Goal: Register for event/course

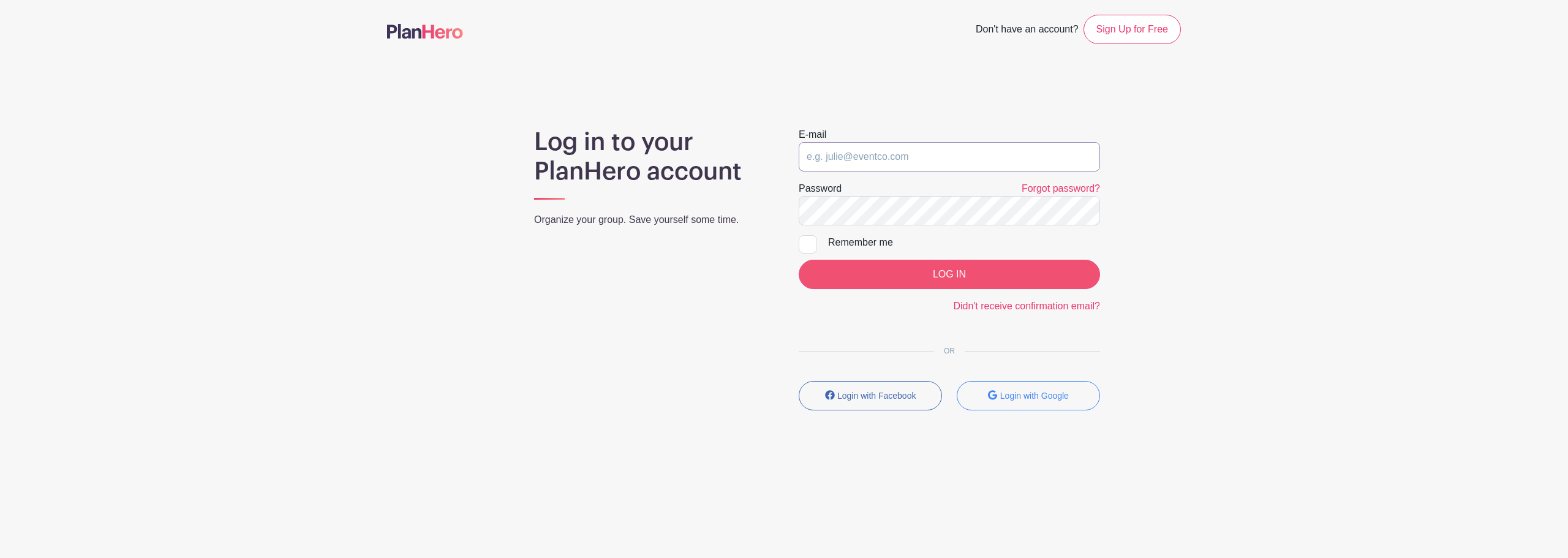
type input "christina@tdcma.com"
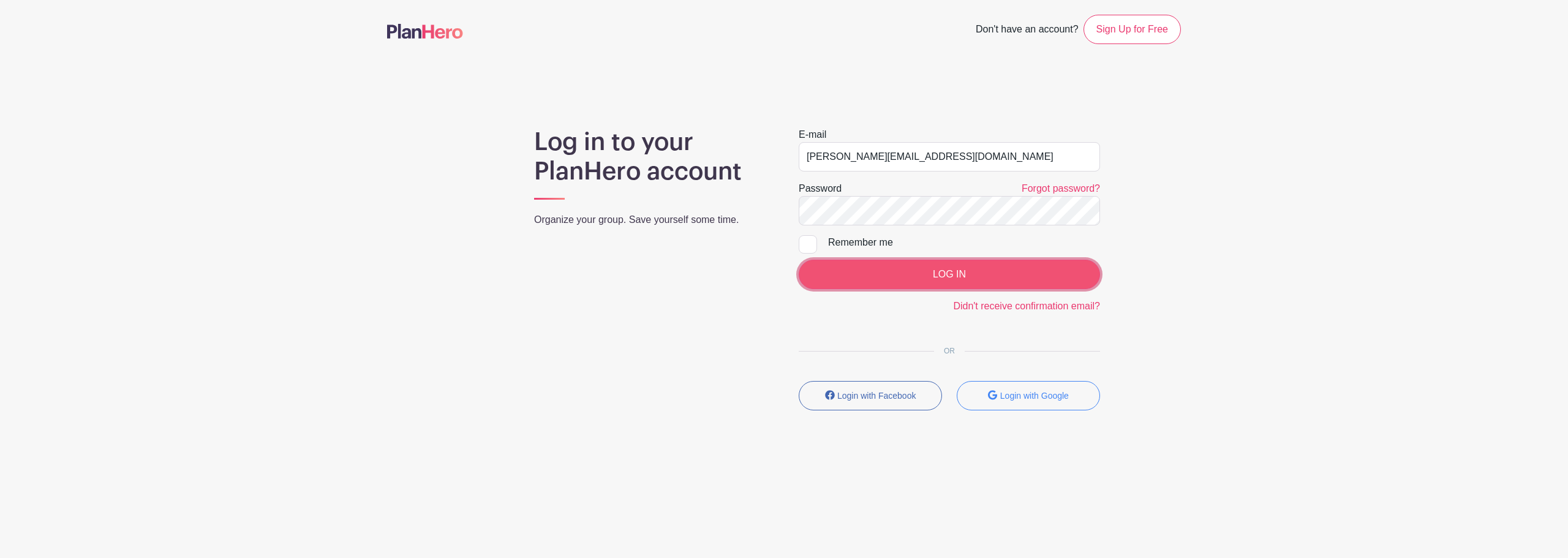
click at [918, 272] on input "LOG IN" at bounding box center [950, 274] width 301 height 29
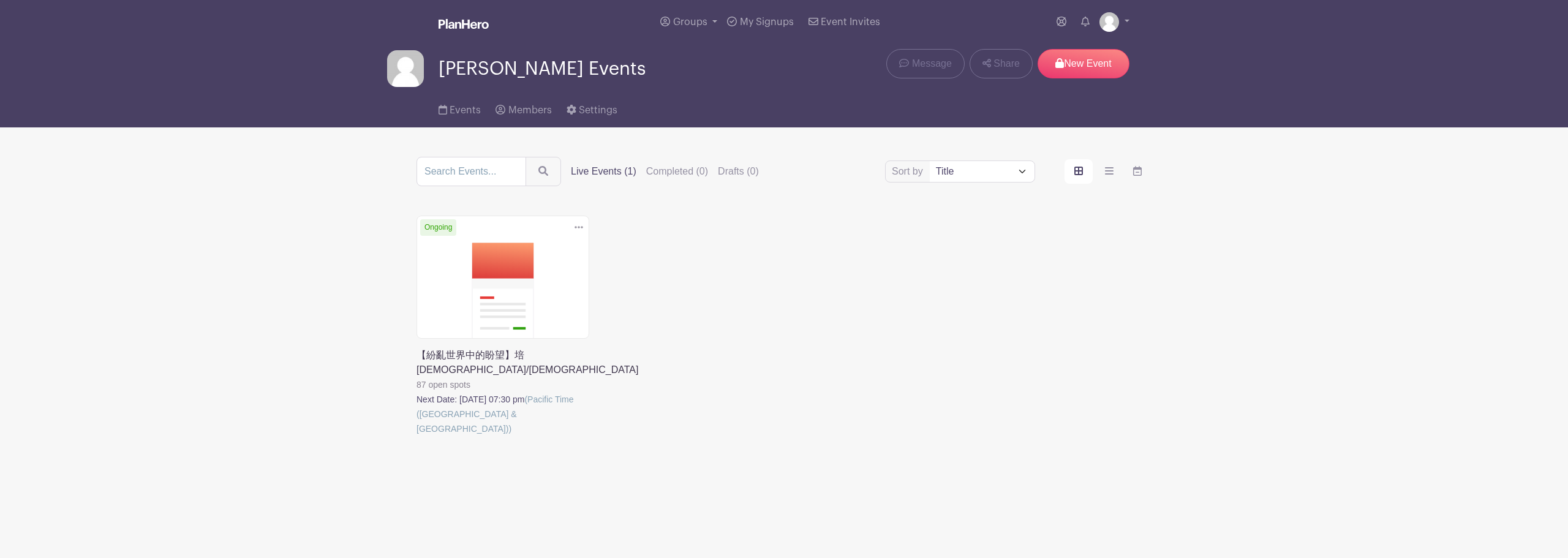
click at [416, 437] on link at bounding box center [416, 437] width 0 height 0
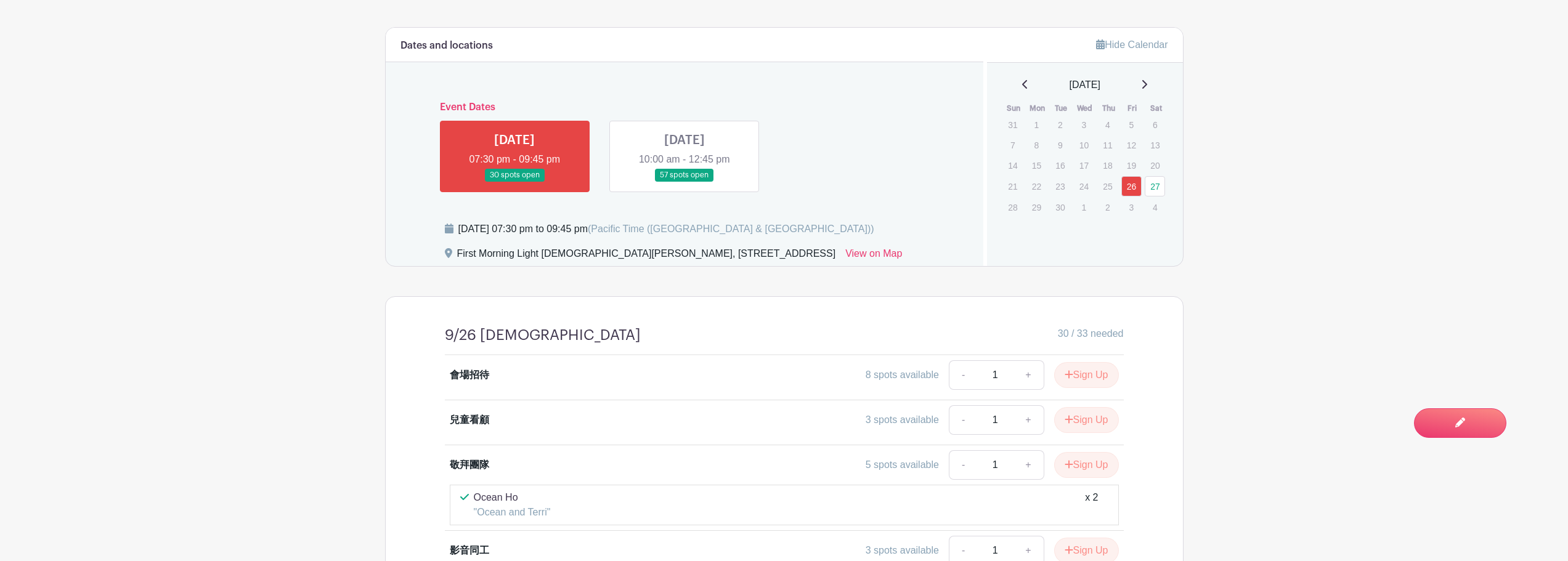
scroll to position [654, 0]
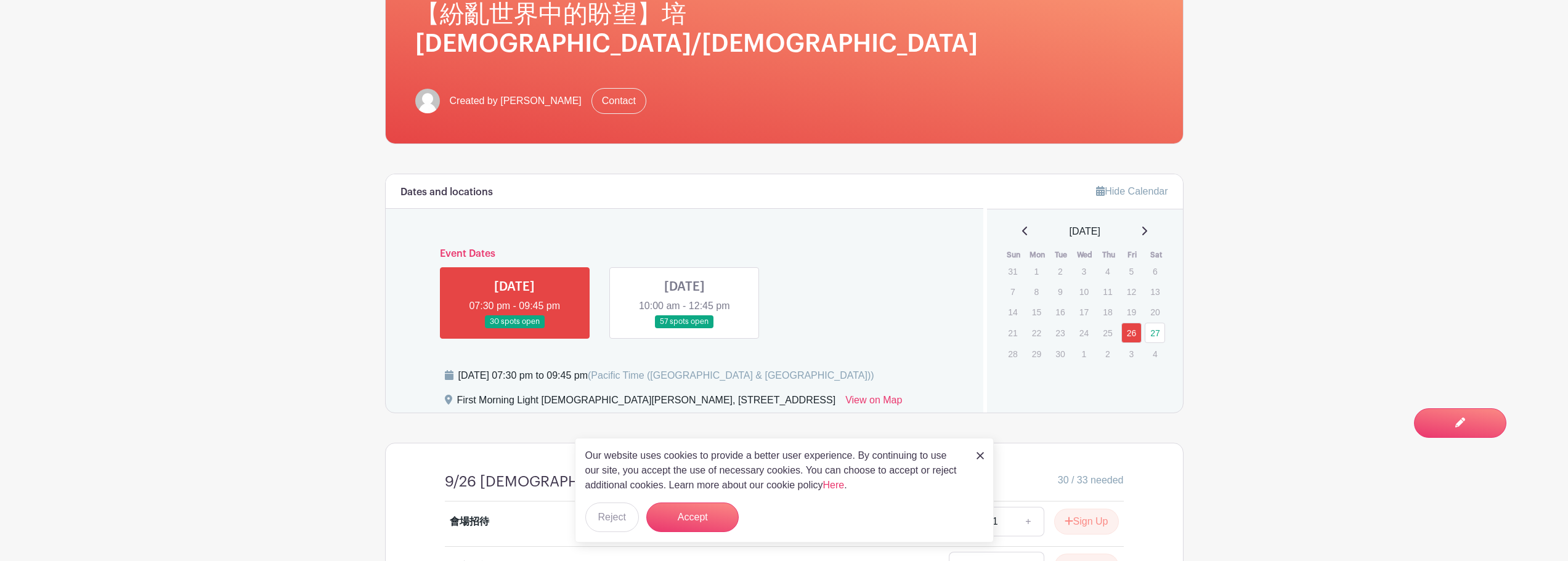
click at [684, 328] on link at bounding box center [684, 328] width 0 height 0
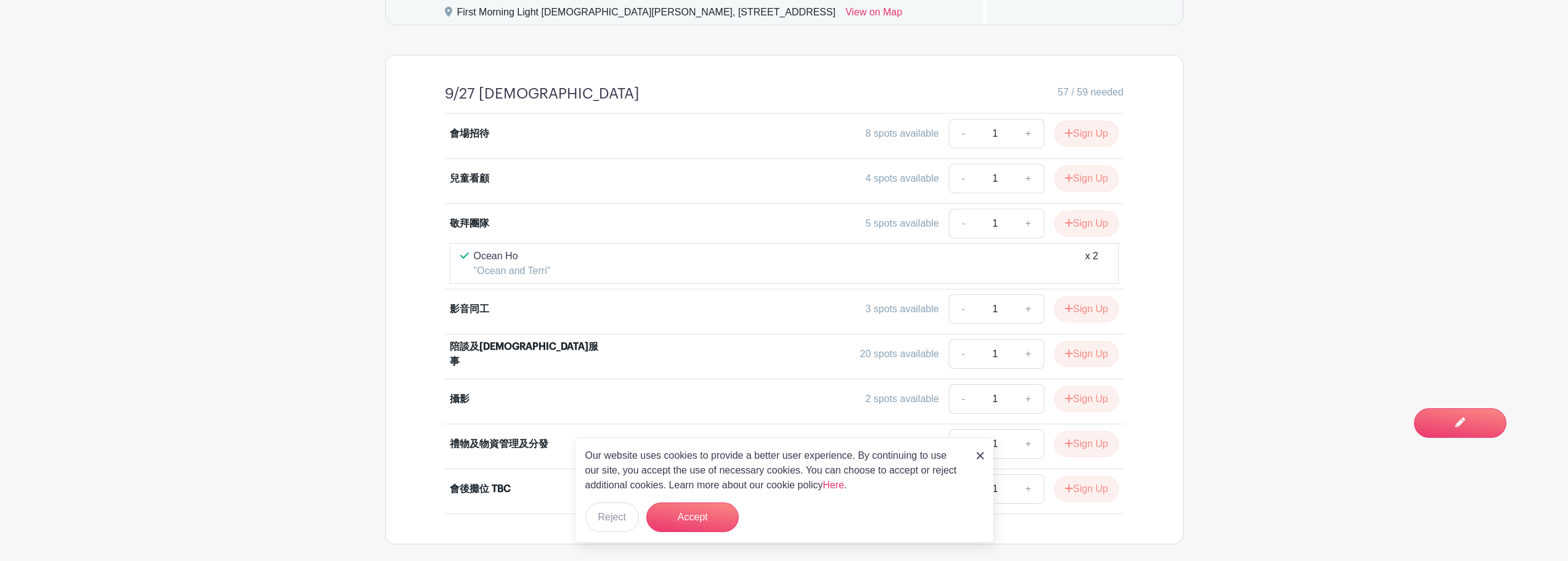
scroll to position [672, 0]
click at [979, 458] on img at bounding box center [980, 455] width 7 height 7
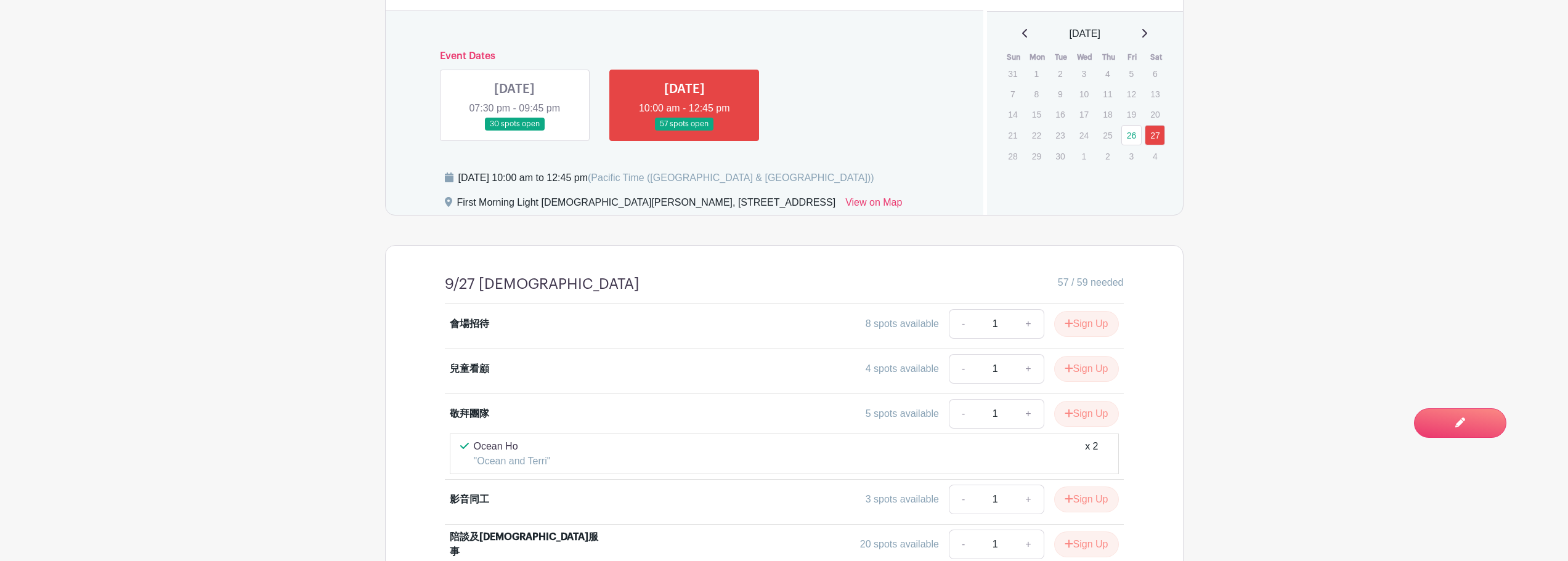
scroll to position [365, 0]
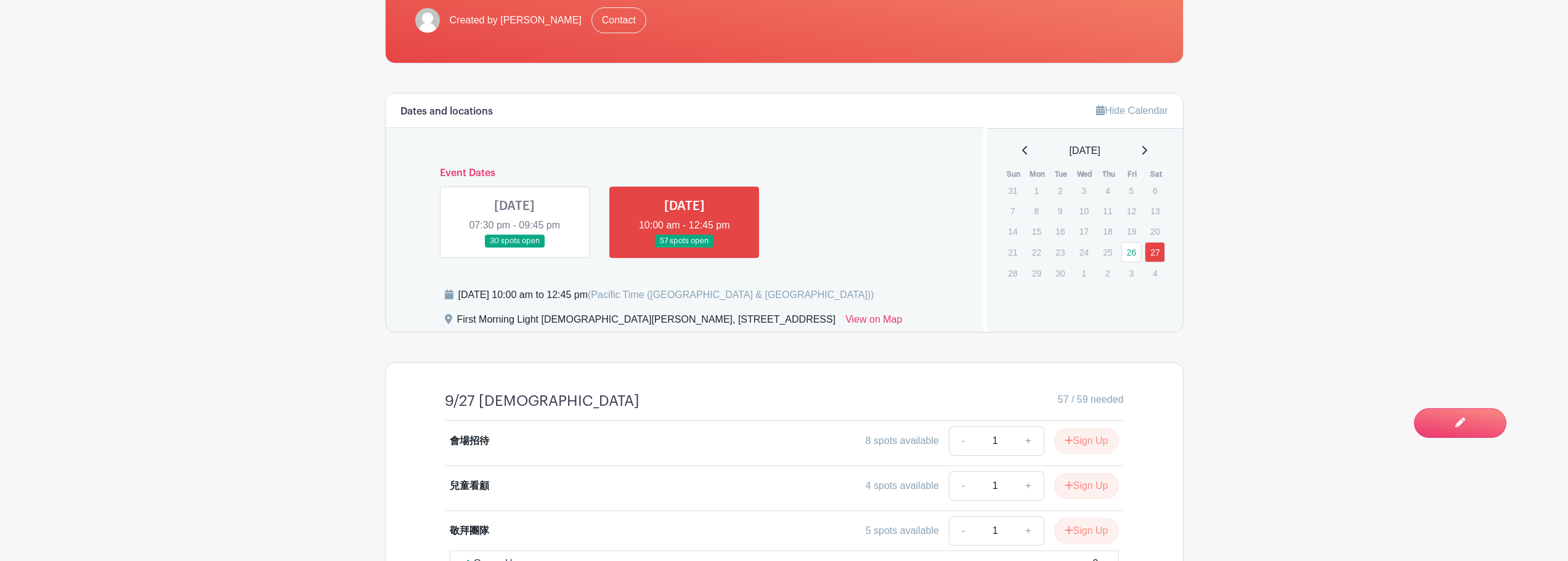
click at [514, 248] on link at bounding box center [514, 248] width 0 height 0
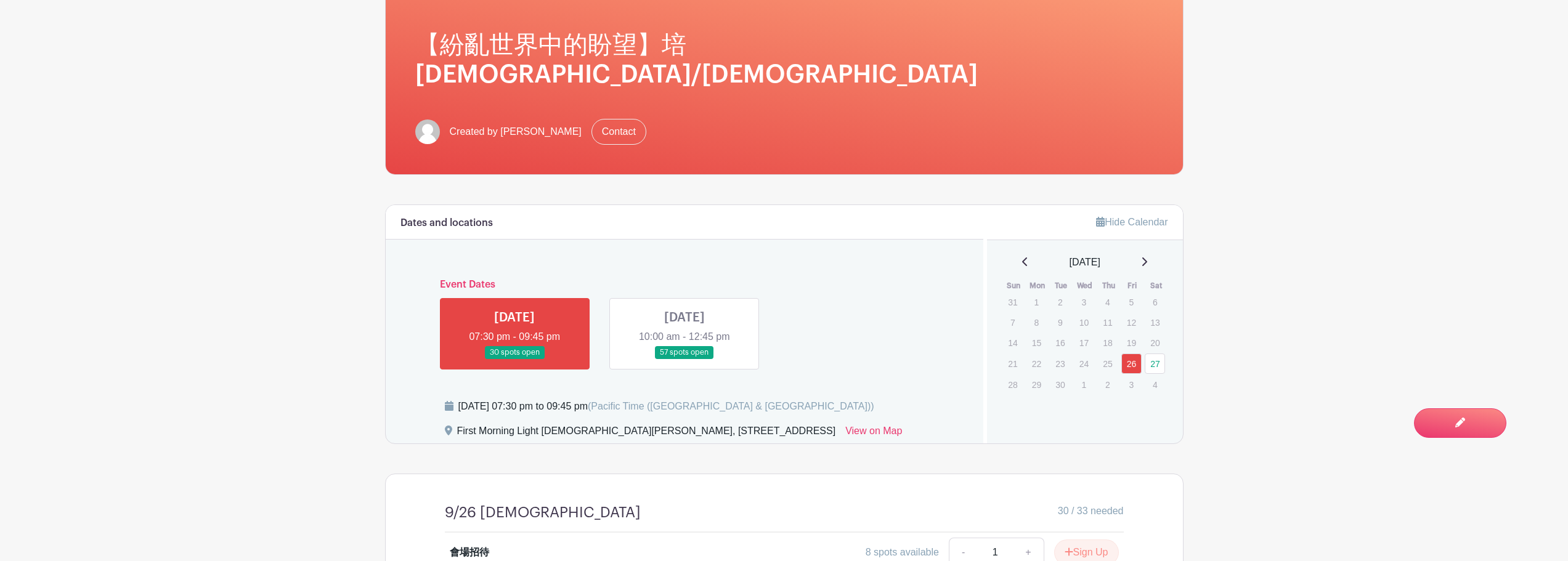
scroll to position [431, 0]
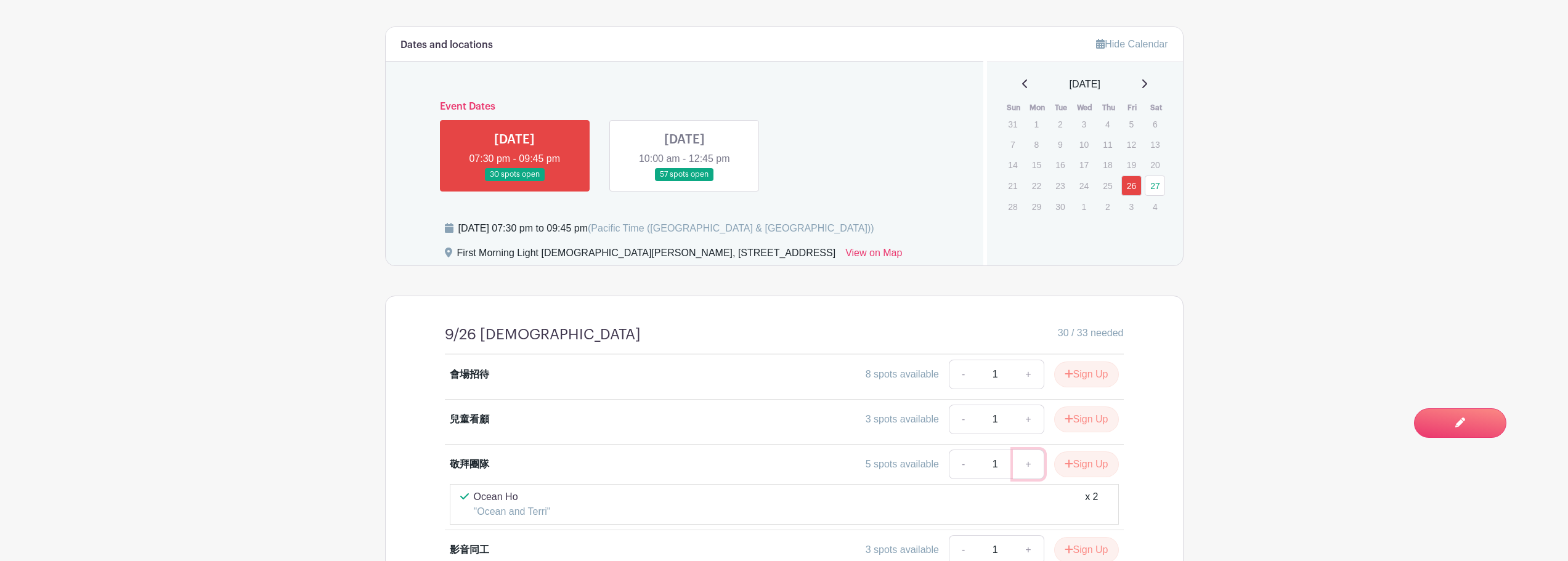
click at [1026, 450] on link "+" at bounding box center [1029, 465] width 31 height 29
click at [958, 450] on link "-" at bounding box center [963, 465] width 28 height 29
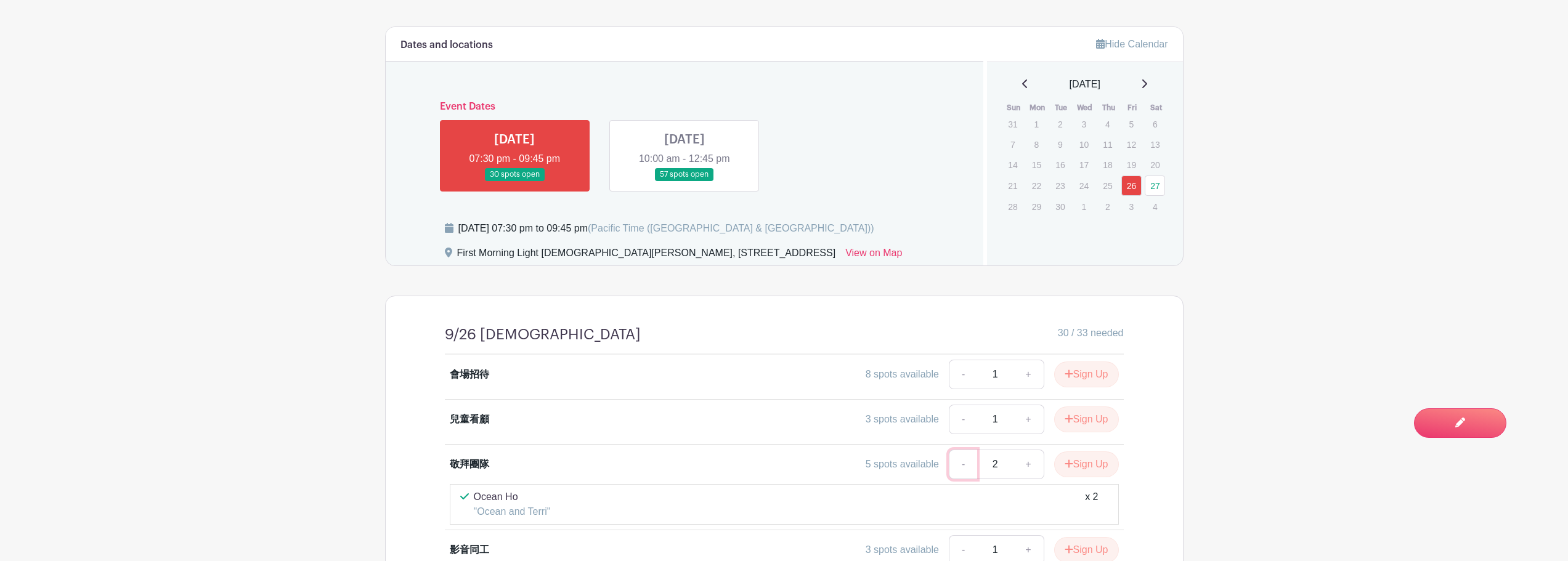
click at [958, 450] on link "-" at bounding box center [963, 465] width 28 height 29
type input "1"
click at [958, 450] on link "-" at bounding box center [963, 465] width 28 height 29
click at [1273, 417] on main "Groups All Groups Christina's Events My Signups Event Invites My account Logout…" at bounding box center [784, 207] width 1568 height 1274
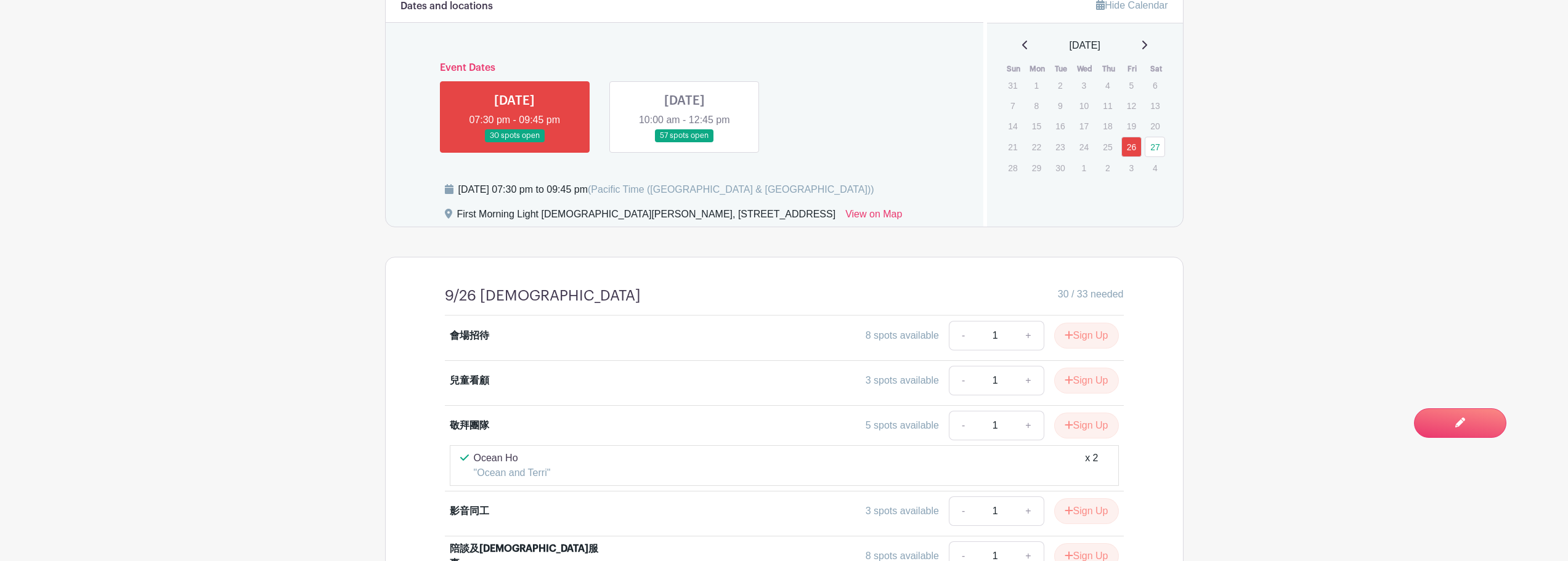
scroll to position [345, 0]
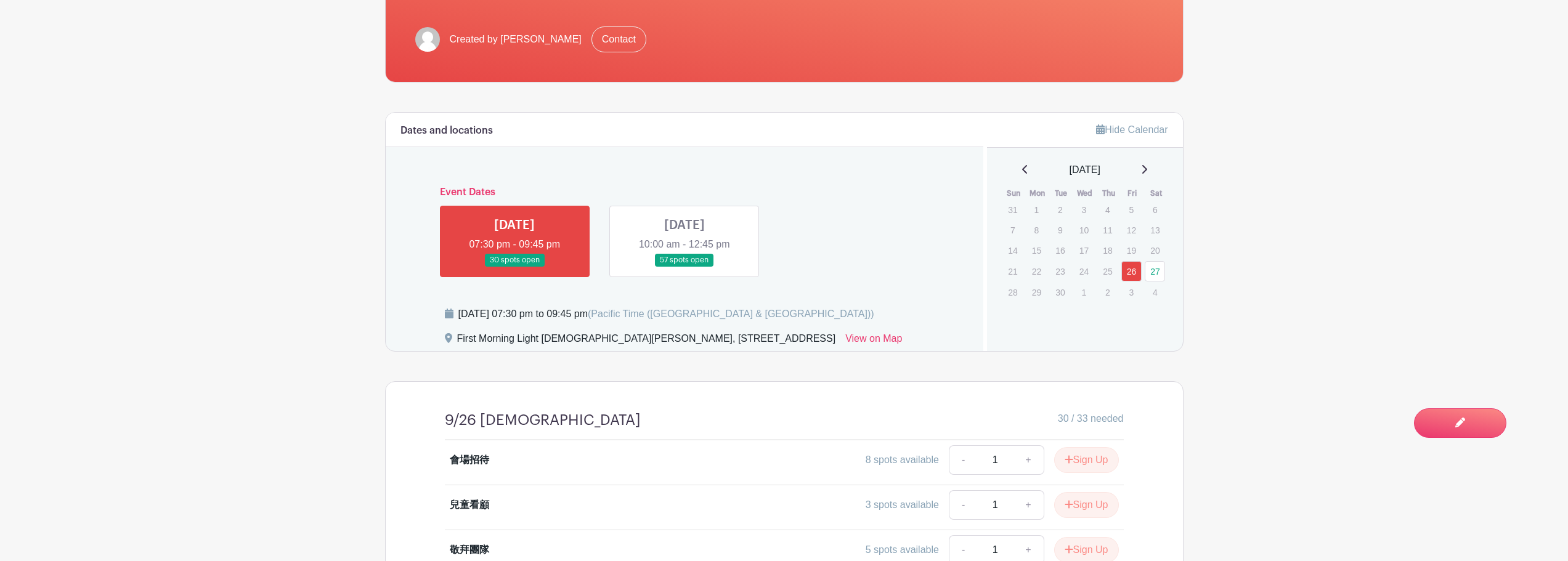
click at [684, 266] on link at bounding box center [684, 266] width 0 height 0
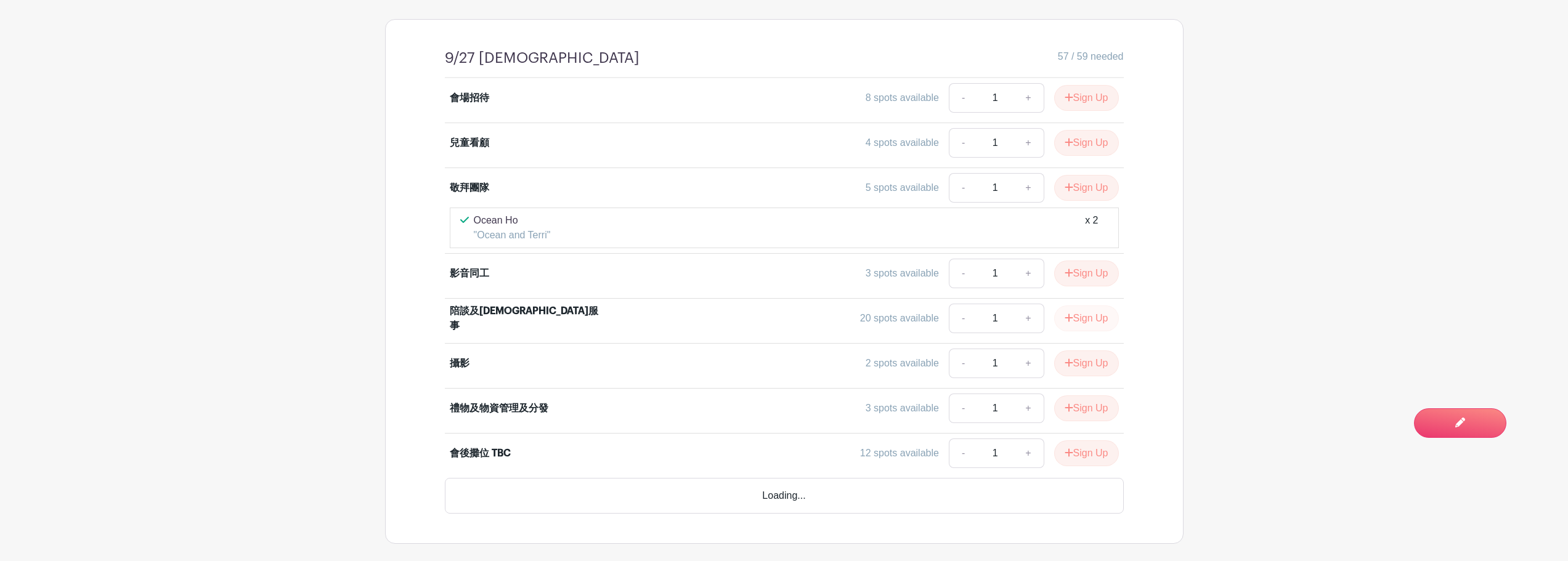
scroll to position [672, 0]
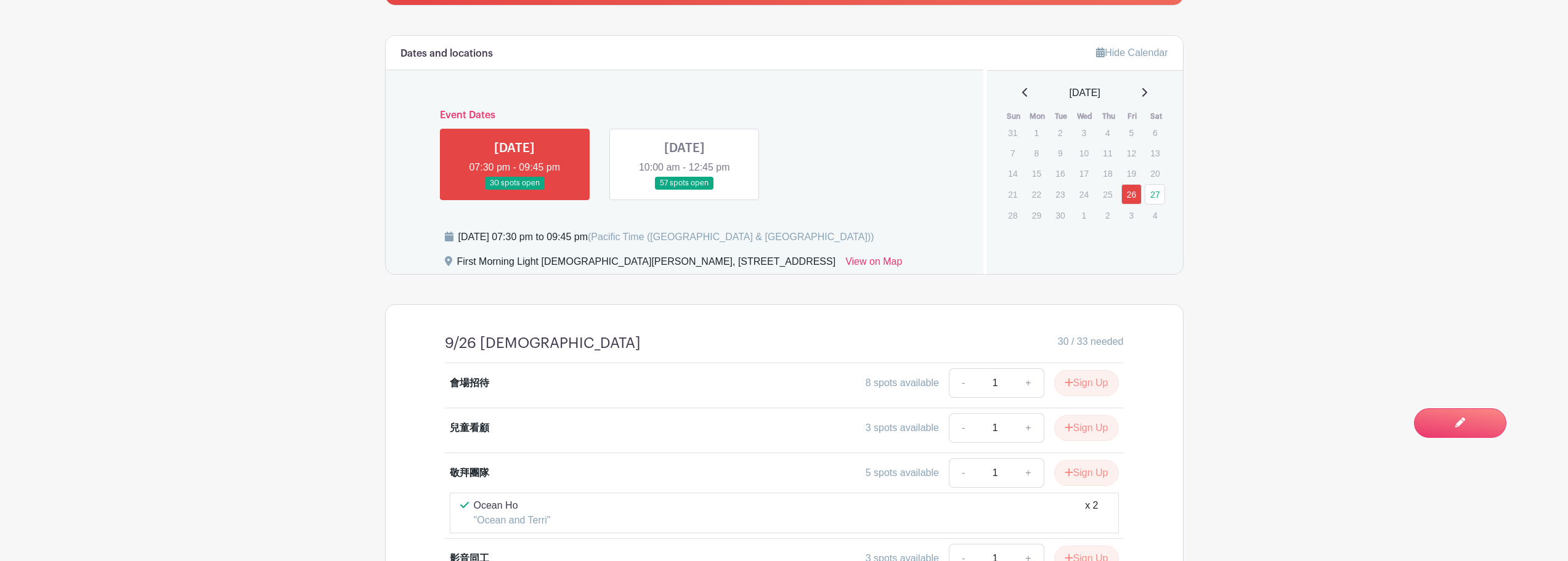
scroll to position [654, 0]
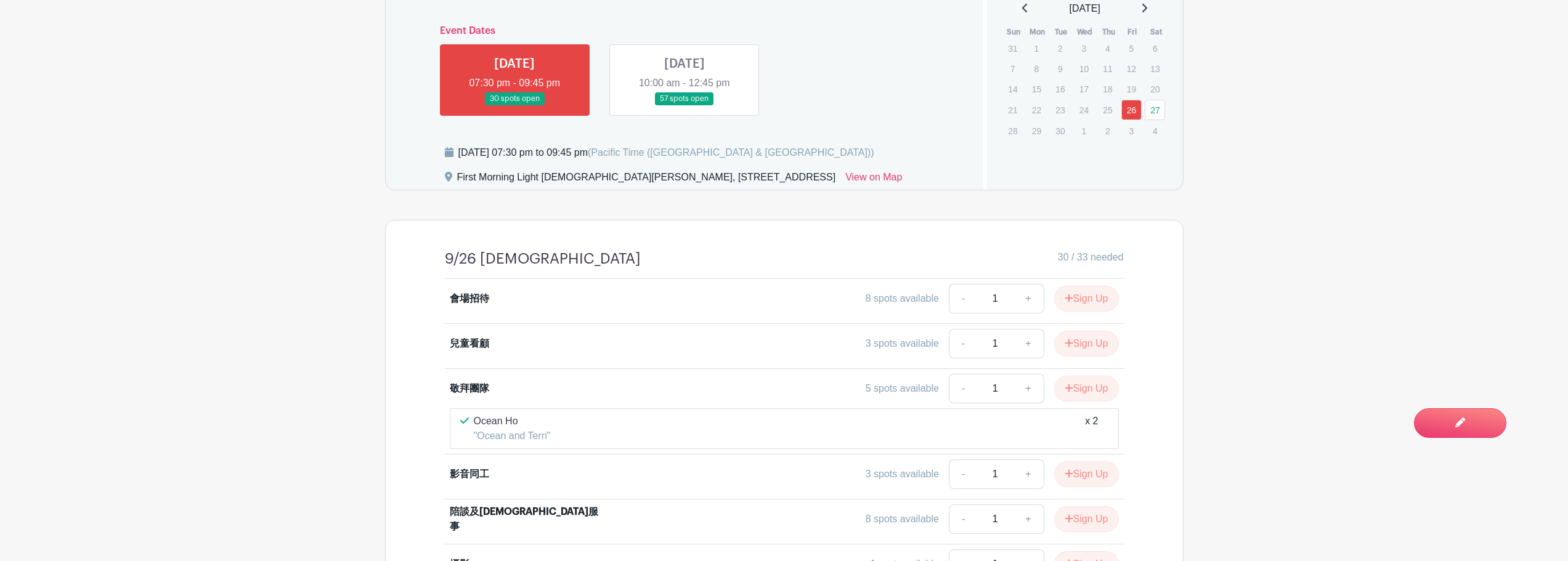
scroll to position [345, 0]
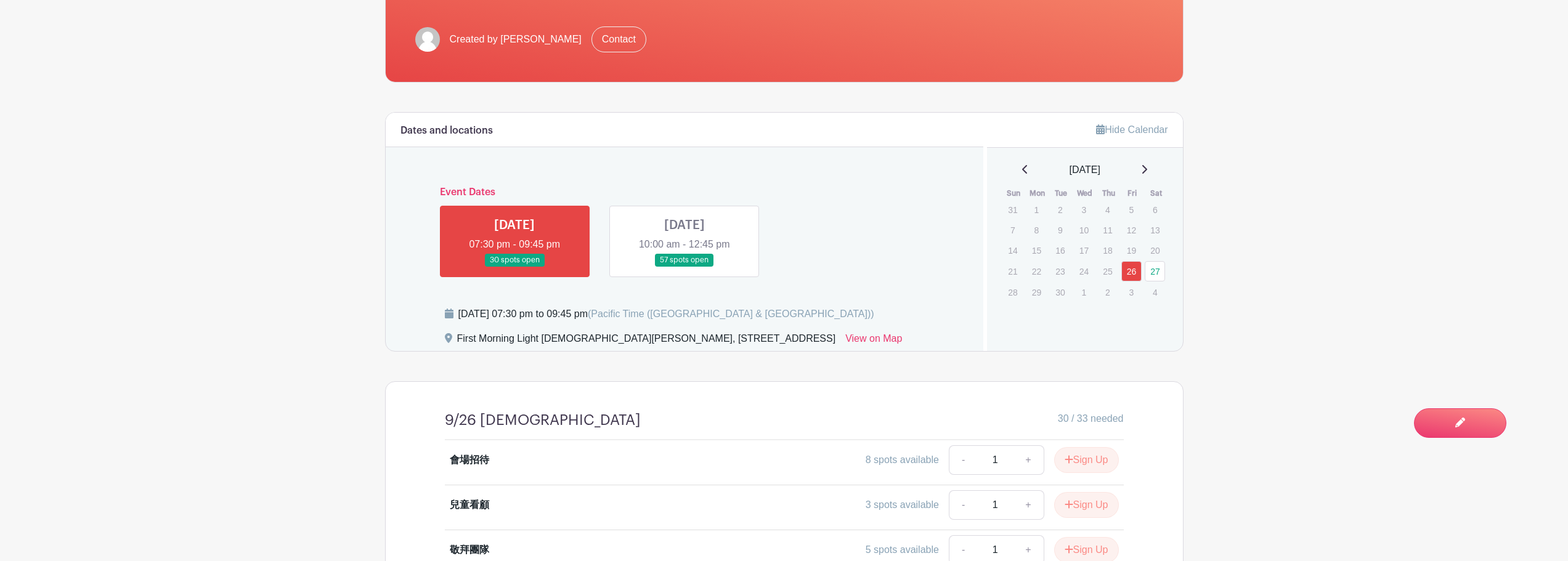
click at [684, 266] on link at bounding box center [684, 266] width 0 height 0
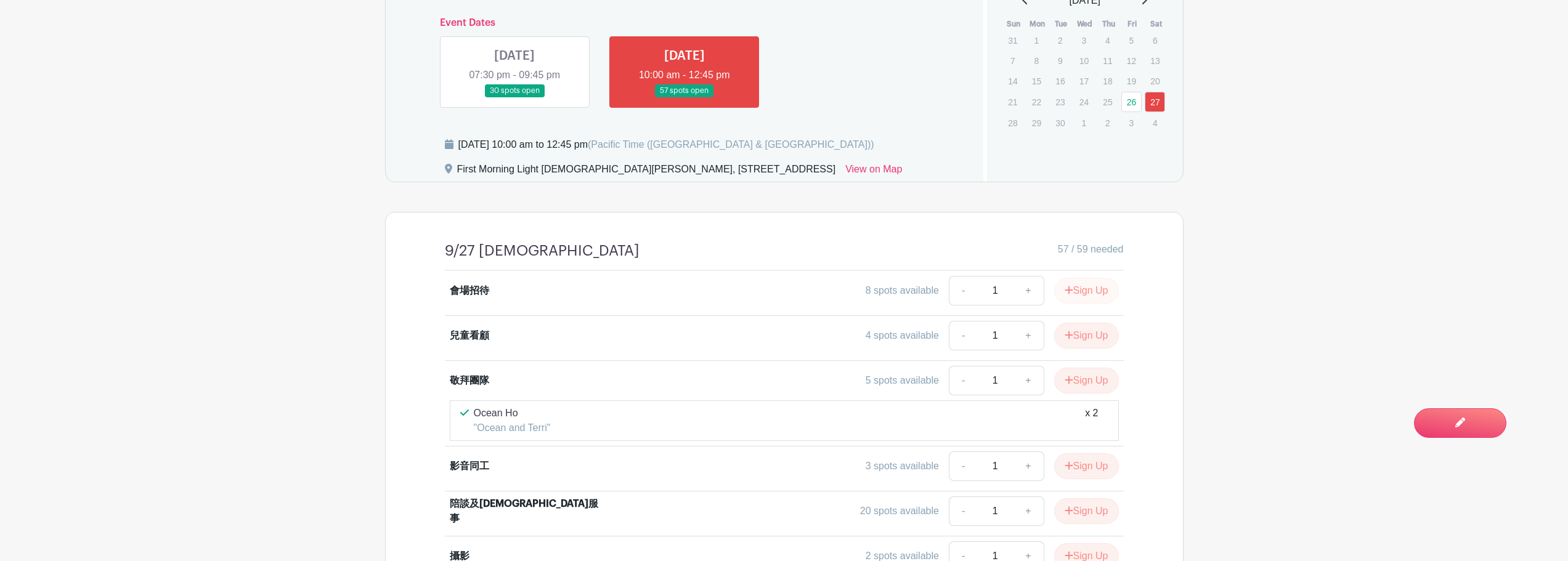
scroll to position [654, 0]
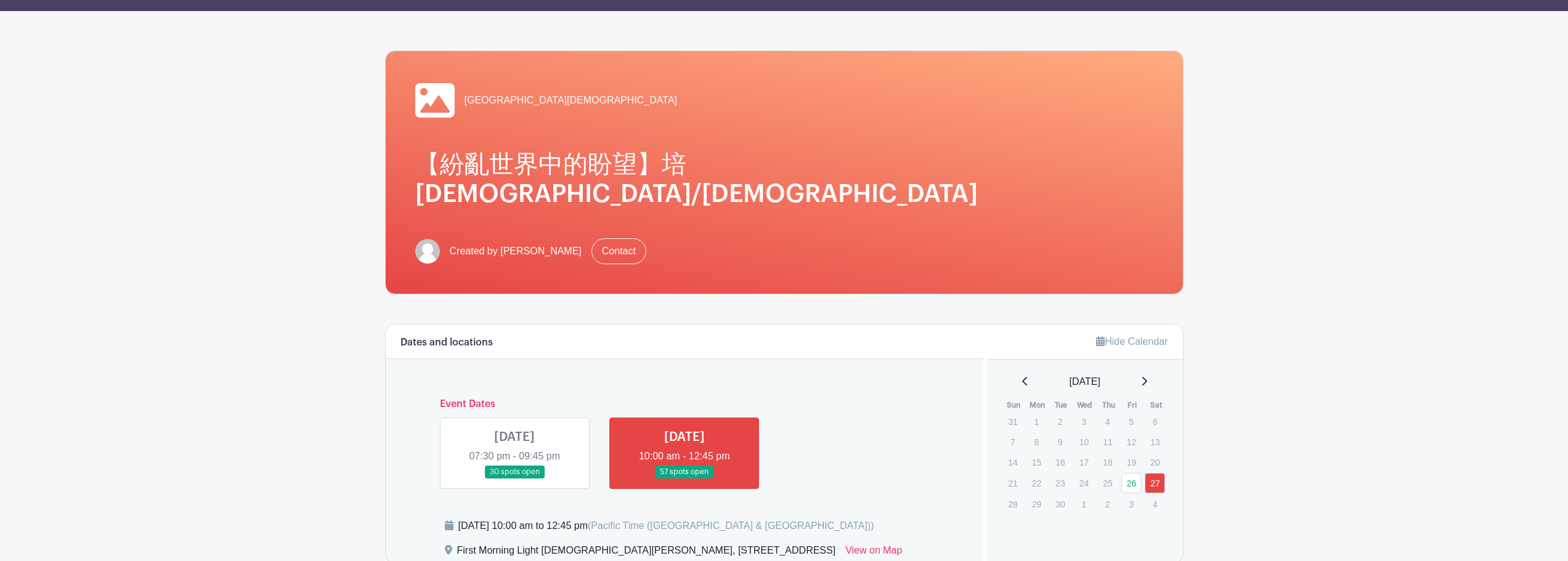
scroll to position [38, 0]
